Goal: Information Seeking & Learning: Compare options

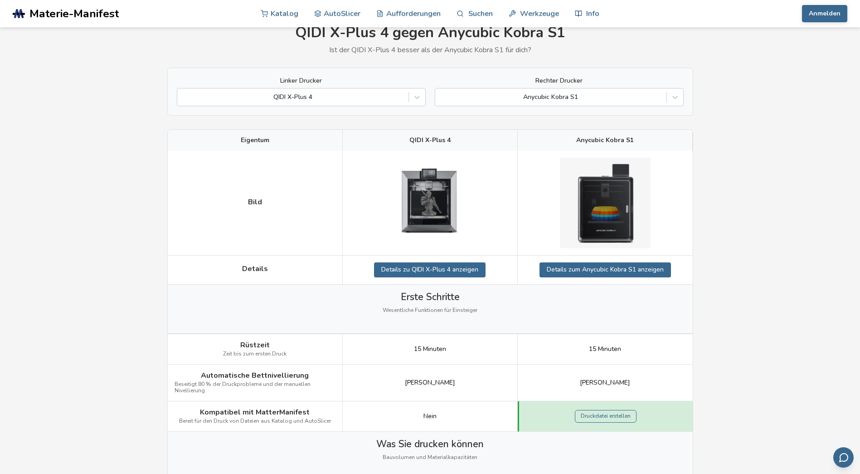
scroll to position [30, 0]
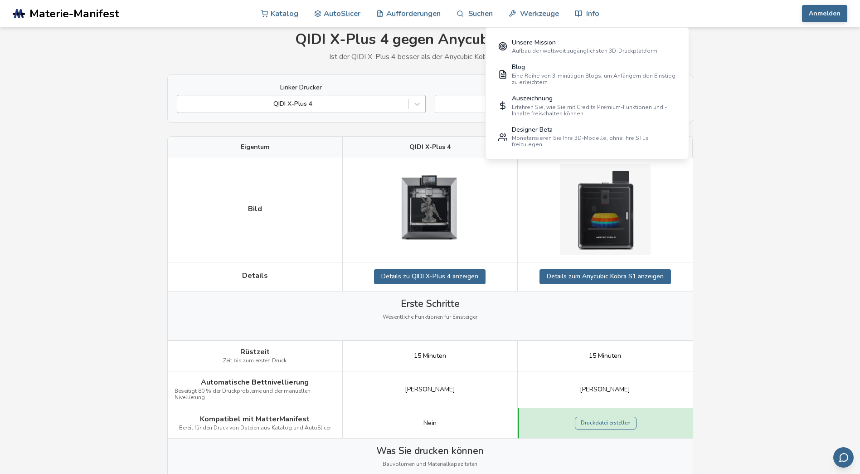
click at [293, 100] on div at bounding box center [293, 103] width 222 height 9
click at [298, 110] on div "QIDI X-Plus 4" at bounding box center [292, 104] width 231 height 13
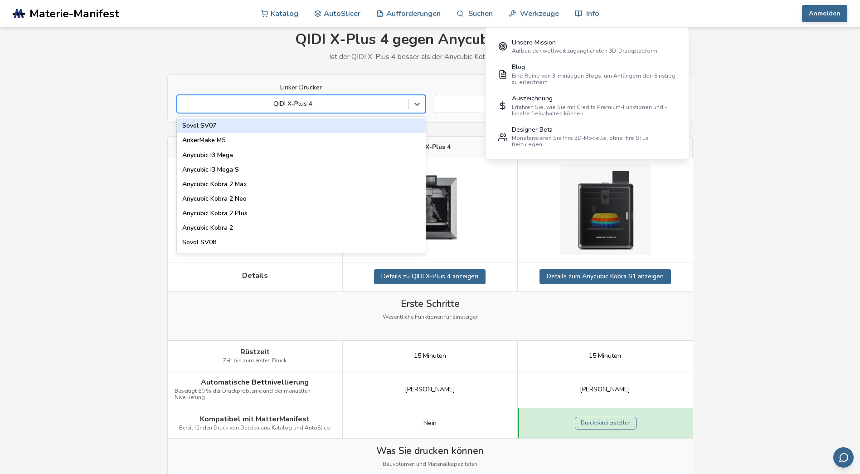
click at [295, 105] on div at bounding box center [293, 103] width 222 height 9
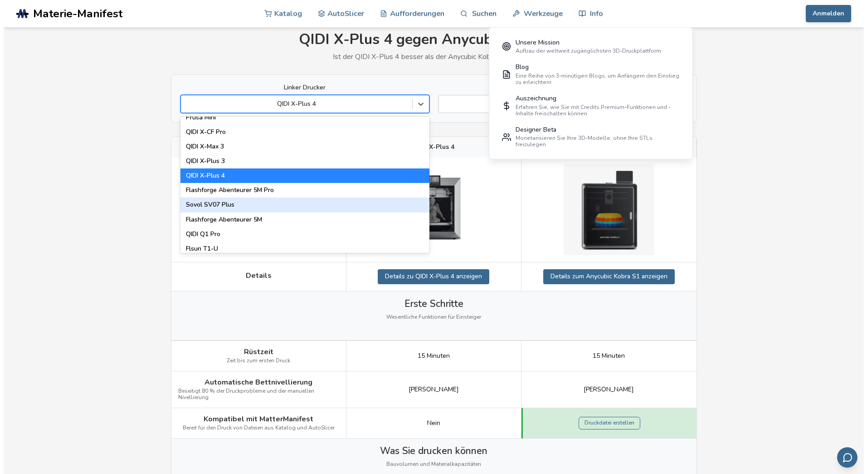
scroll to position [0, 0]
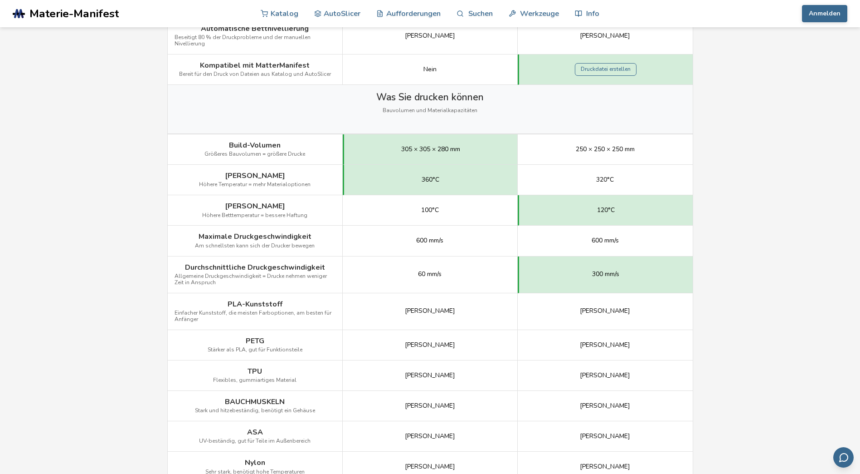
scroll to position [393, 0]
